Goal: Task Accomplishment & Management: Use online tool/utility

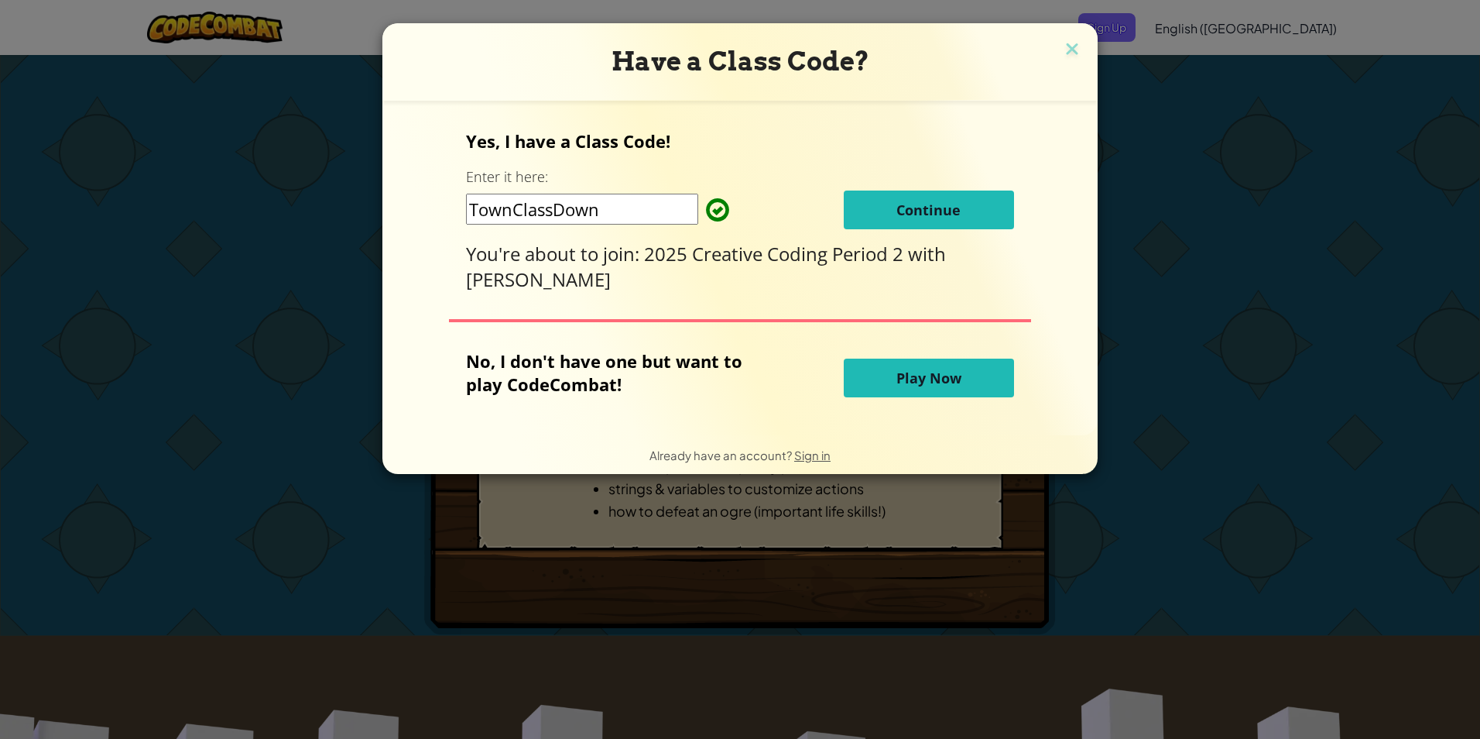
click at [888, 209] on button "Continue" at bounding box center [929, 209] width 170 height 39
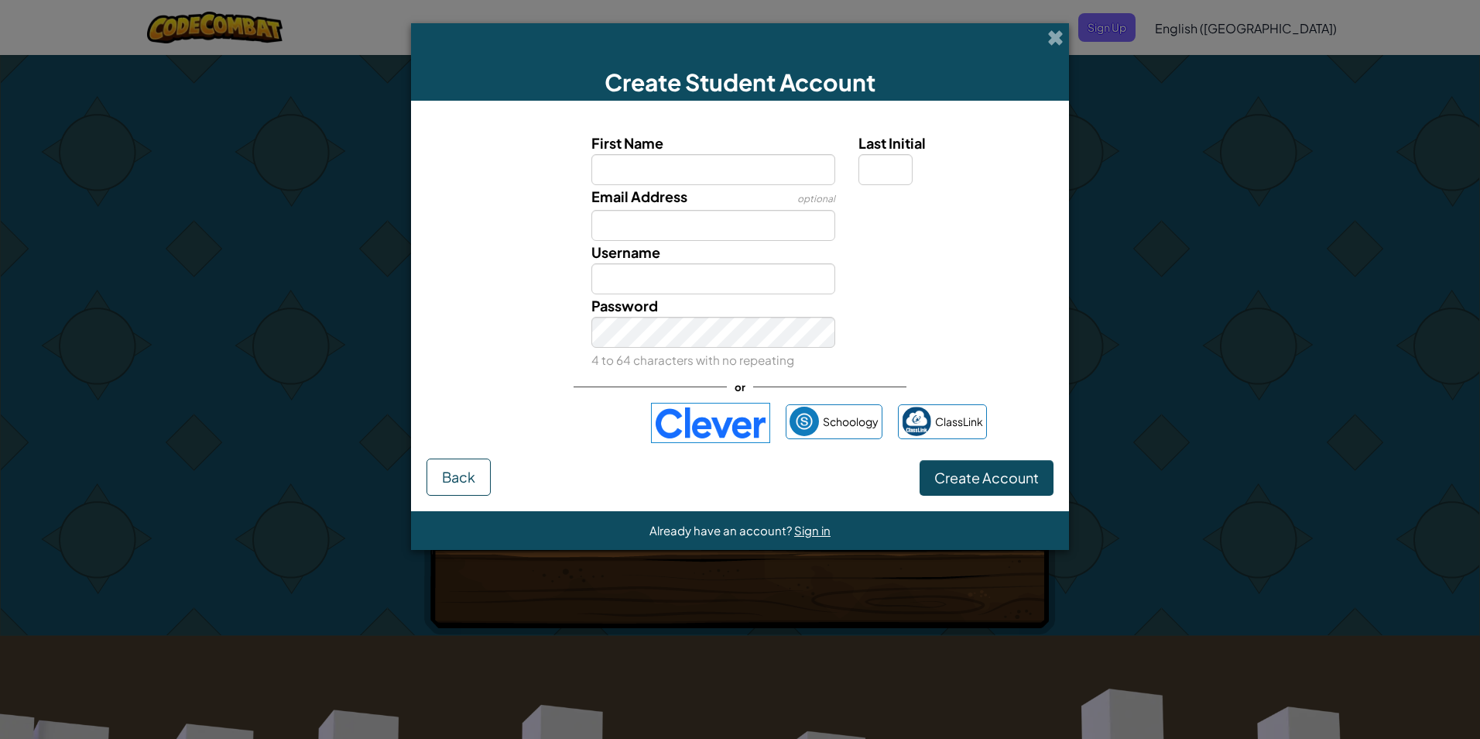
click at [693, 437] on img at bounding box center [710, 423] width 119 height 40
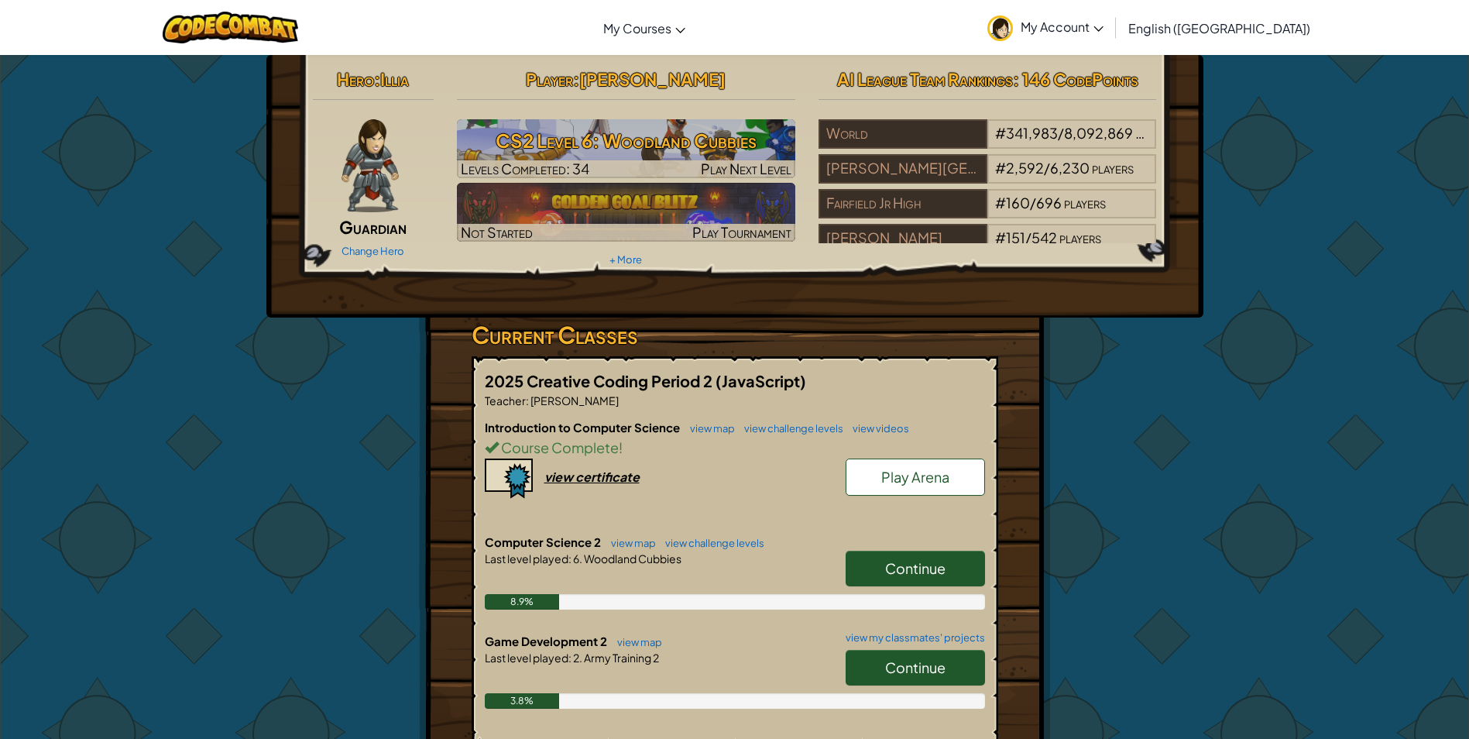
scroll to position [77, 0]
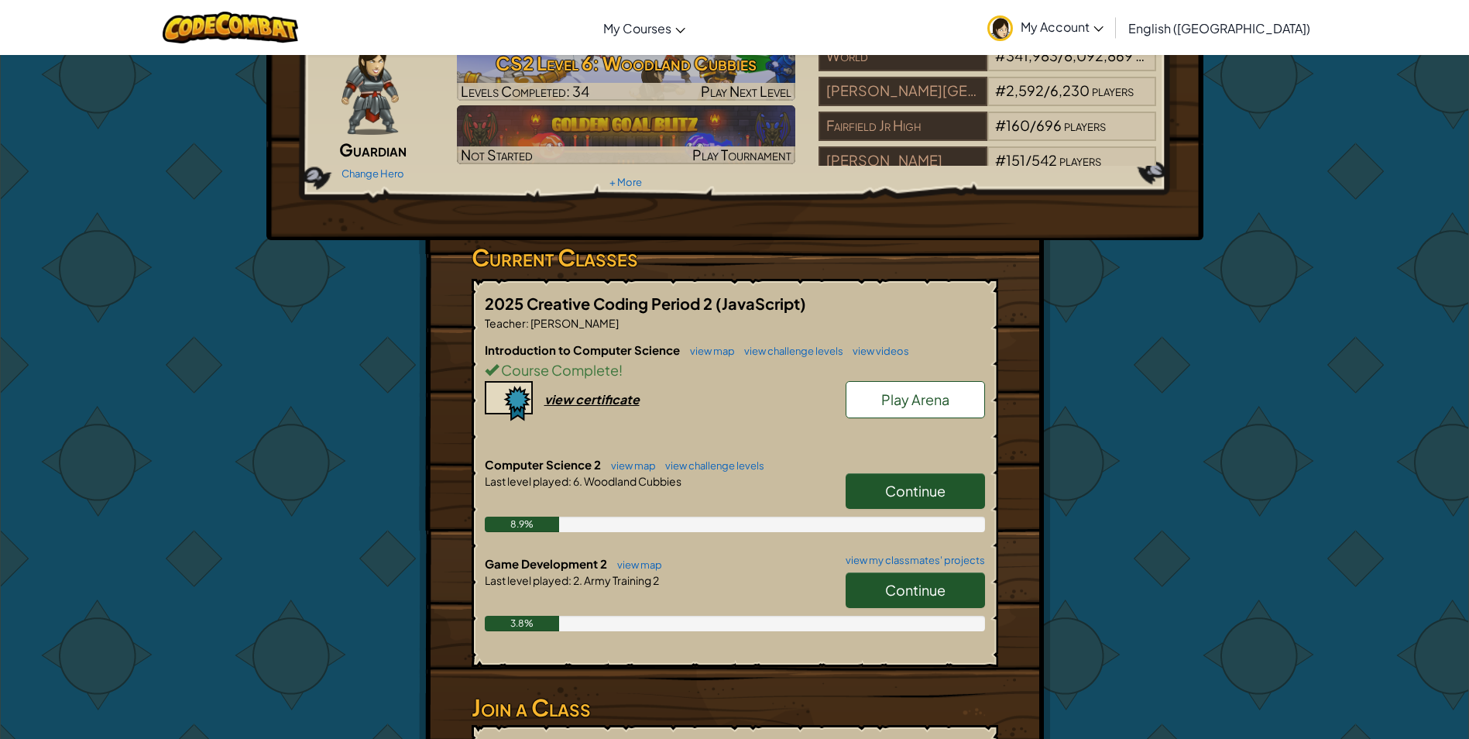
click at [894, 480] on link "Continue" at bounding box center [915, 491] width 139 height 36
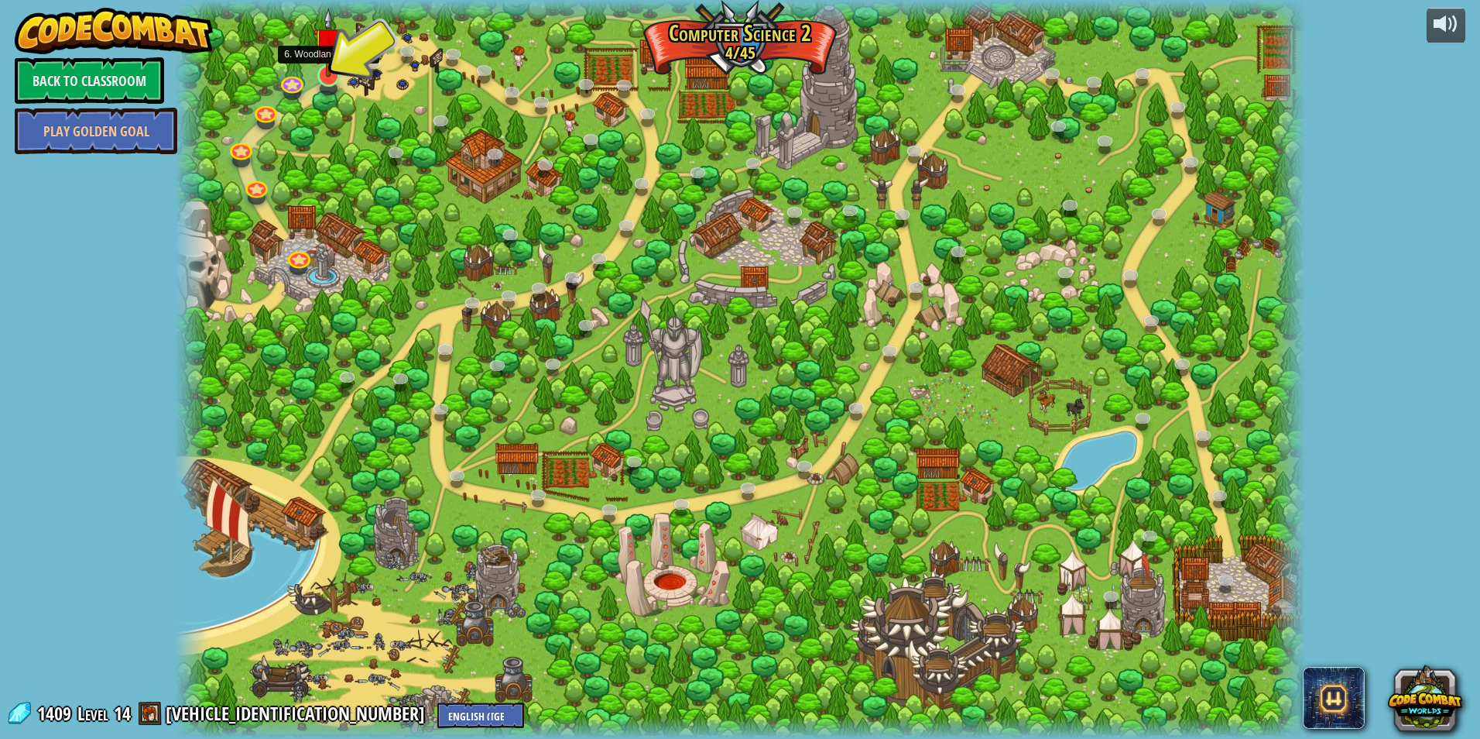
click at [332, 73] on img at bounding box center [329, 43] width 30 height 70
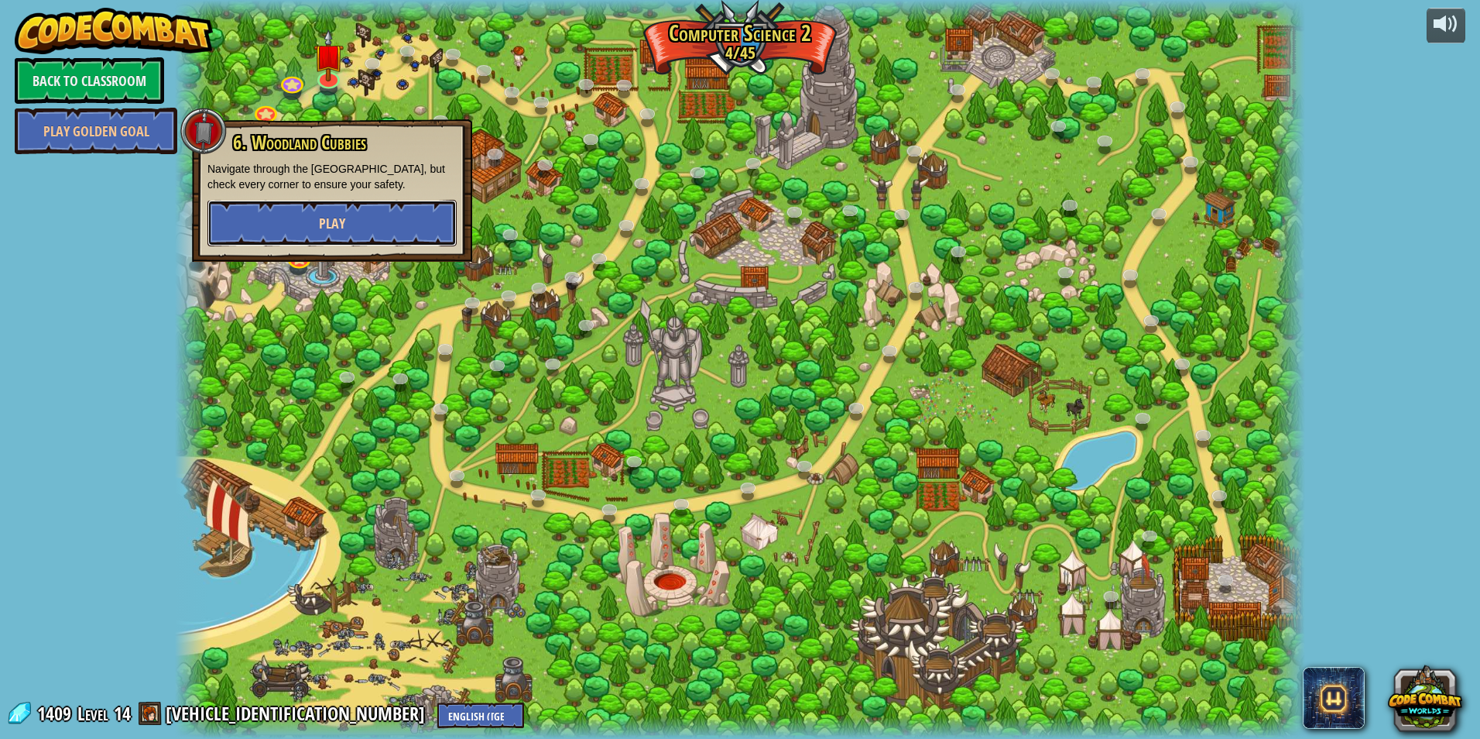
click at [341, 224] on span "Play" at bounding box center [332, 223] width 26 height 19
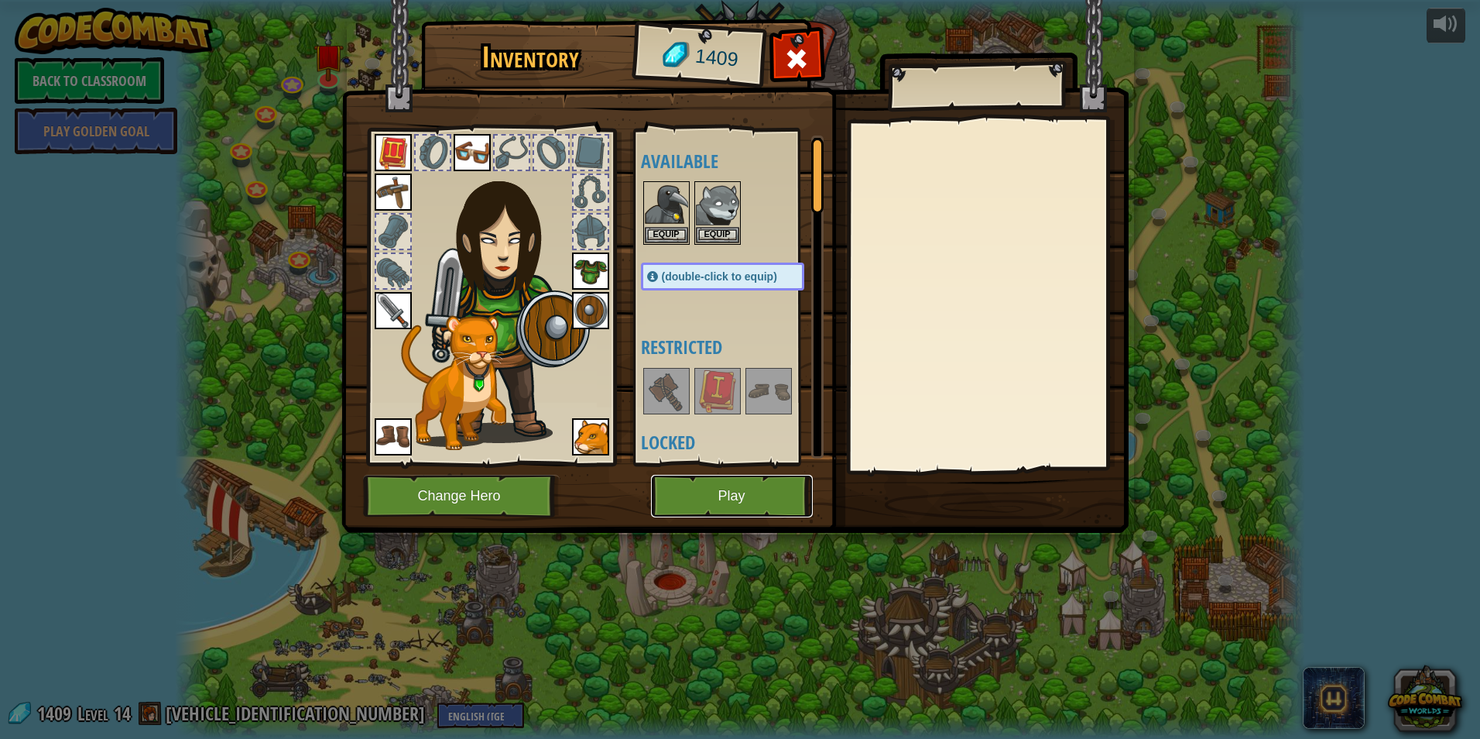
click at [744, 490] on button "Play" at bounding box center [732, 496] width 162 height 43
